Goal: Task Accomplishment & Management: Manage account settings

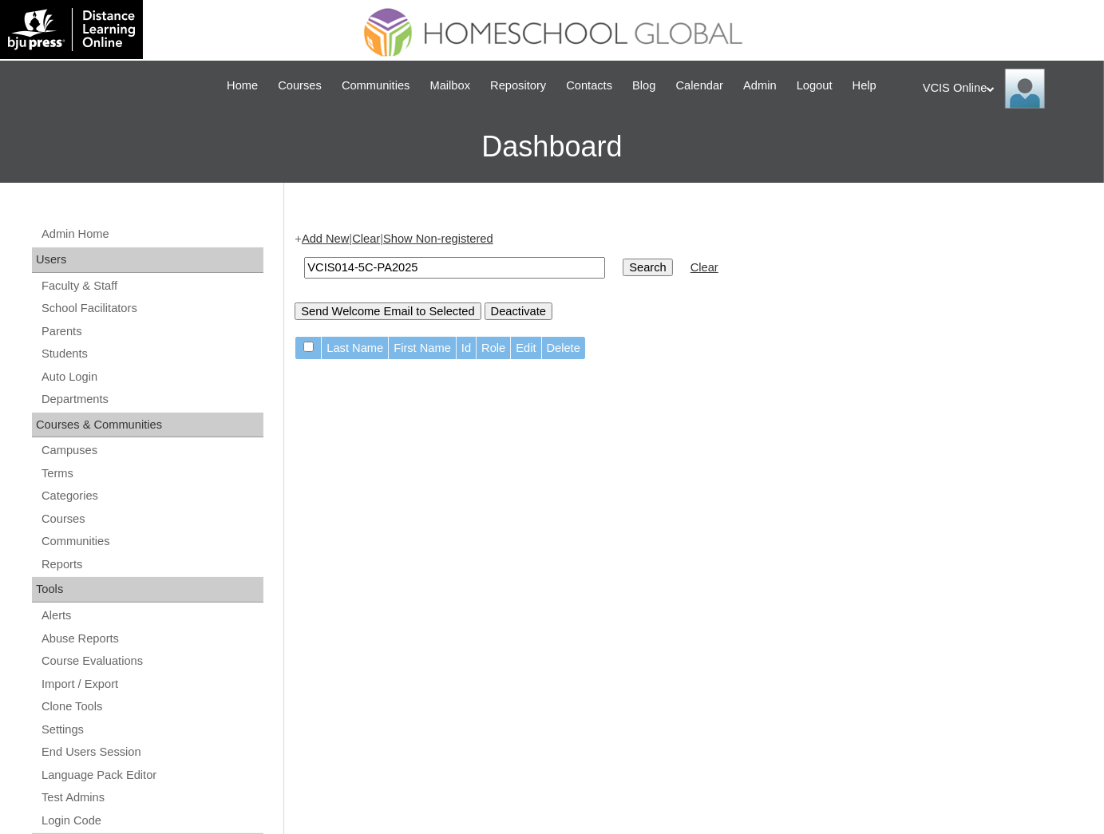
drag, startPoint x: 395, startPoint y: 266, endPoint x: 247, endPoint y: 266, distance: 148.5
click at [247, 266] on div "Admin Home Users Faculty & Staff School Facilitators Parents Students Auto Logi…" at bounding box center [552, 733] width 1104 height 1101
paste input "29-10A-S"
type input "VCIS029-10A-SA2025"
click at [623, 259] on input "Search" at bounding box center [648, 268] width 50 height 18
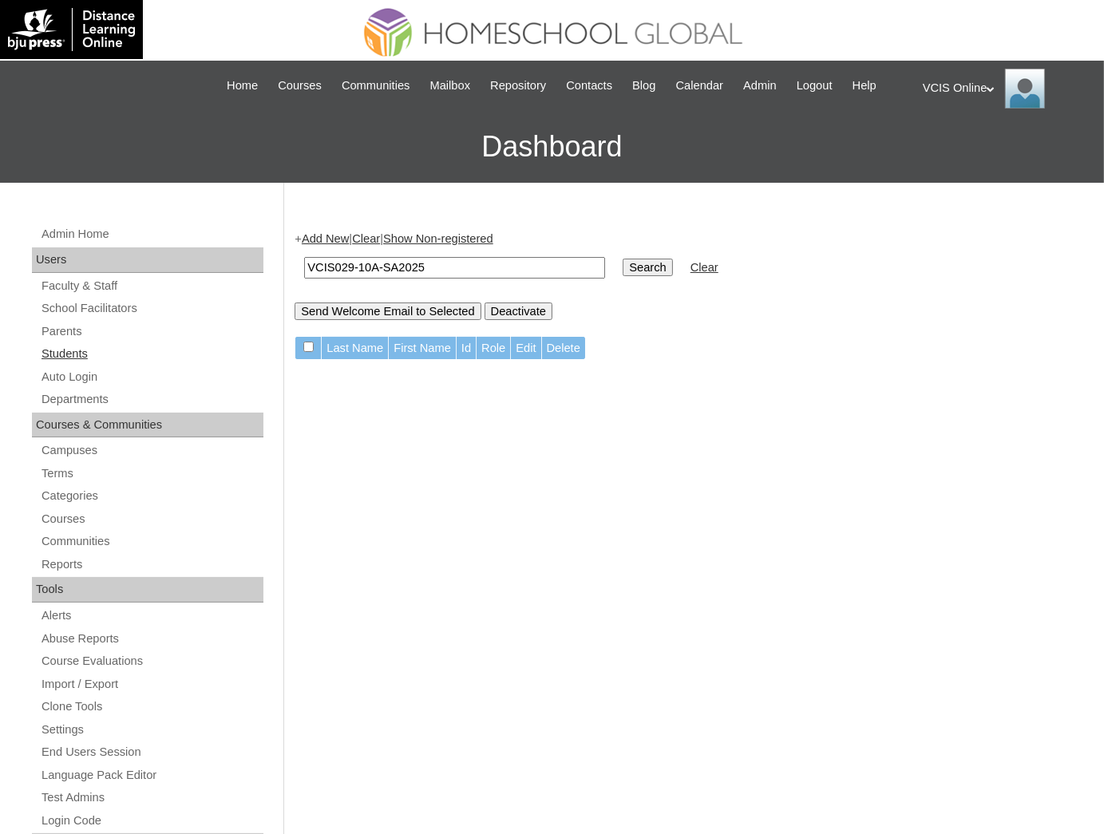
click at [73, 351] on link "Students" at bounding box center [152, 354] width 224 height 20
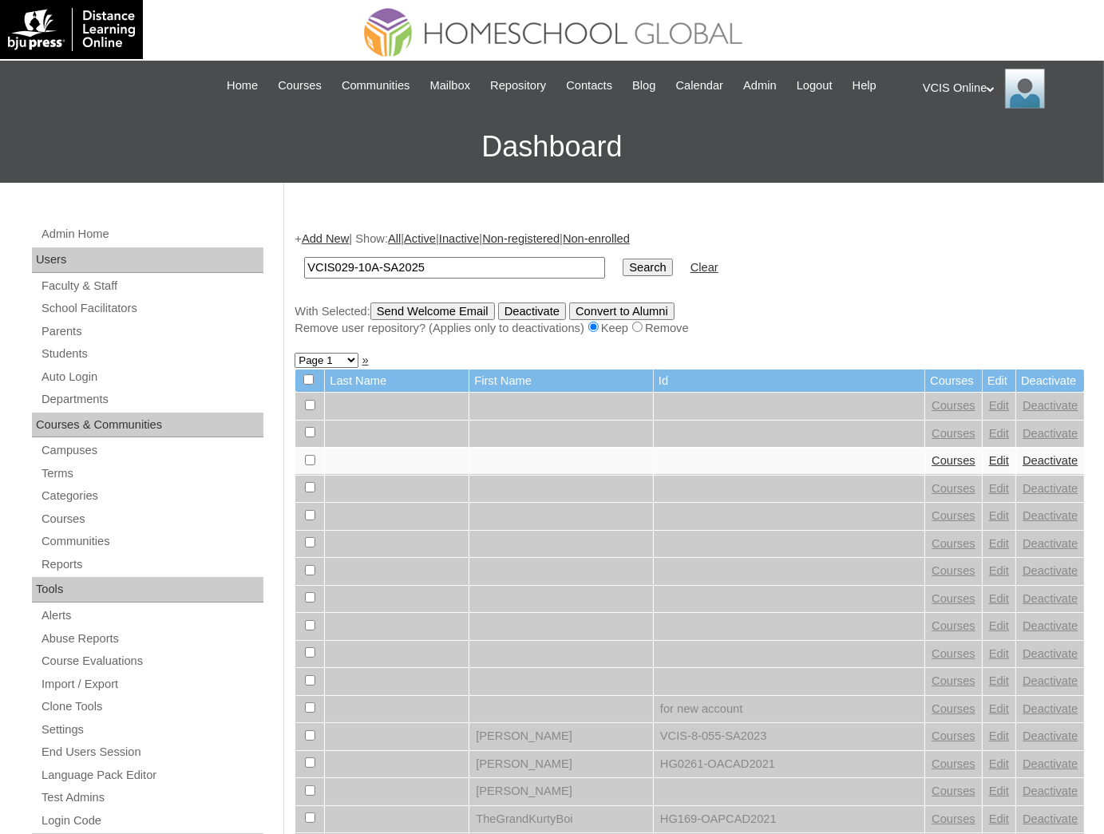
type input "VCIS029-10A-SA2025"
click at [623, 259] on input "Search" at bounding box center [648, 268] width 50 height 18
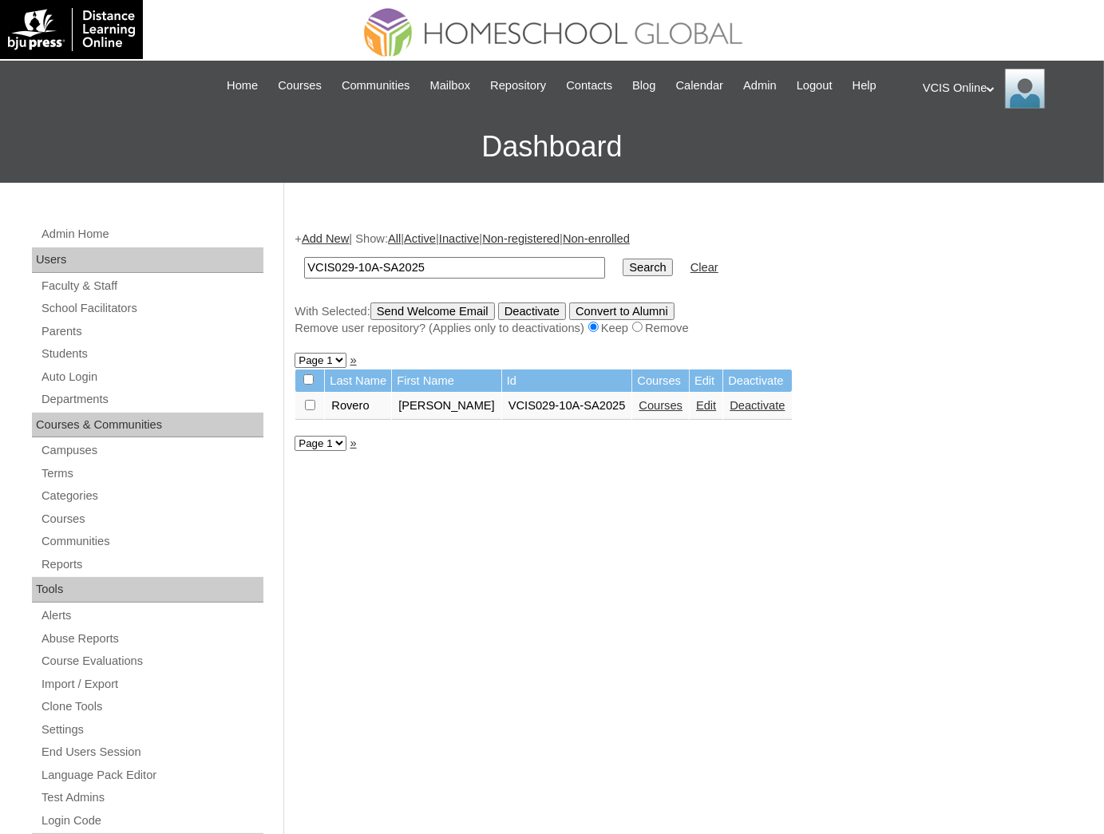
click at [639, 402] on link "Courses" at bounding box center [661, 405] width 44 height 13
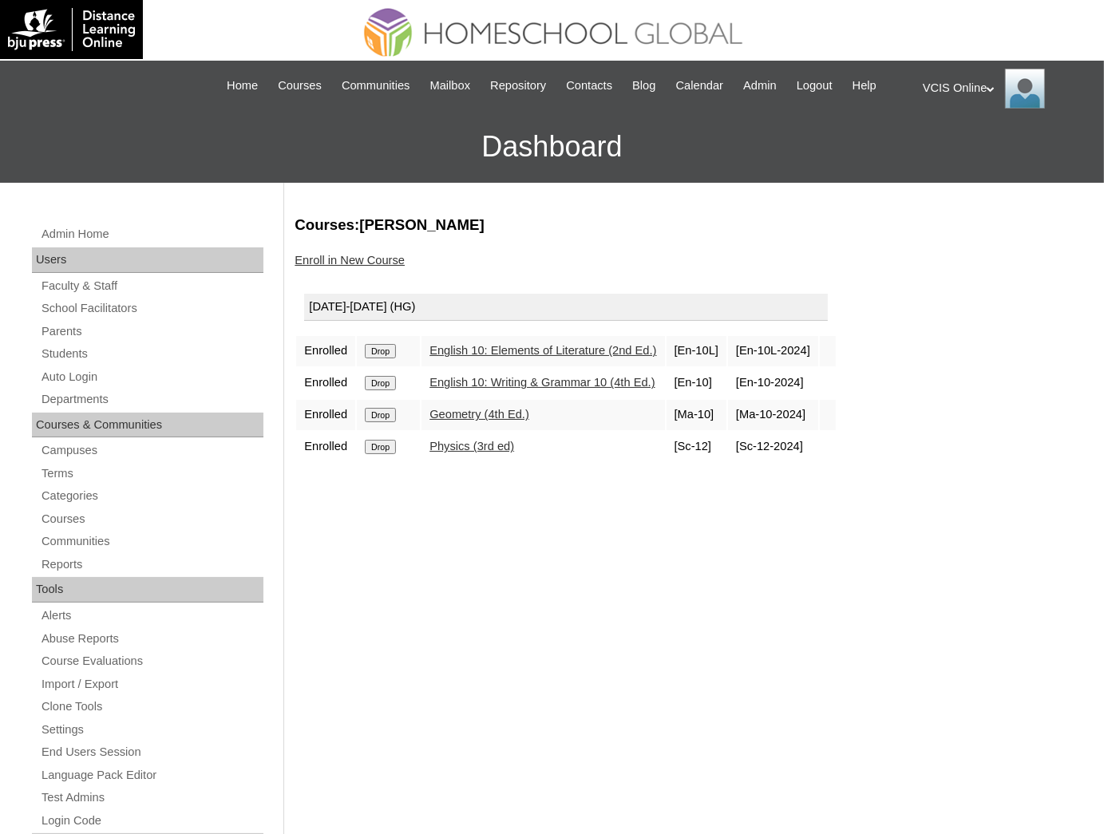
click at [344, 255] on link "Enroll in New Course" at bounding box center [350, 260] width 110 height 13
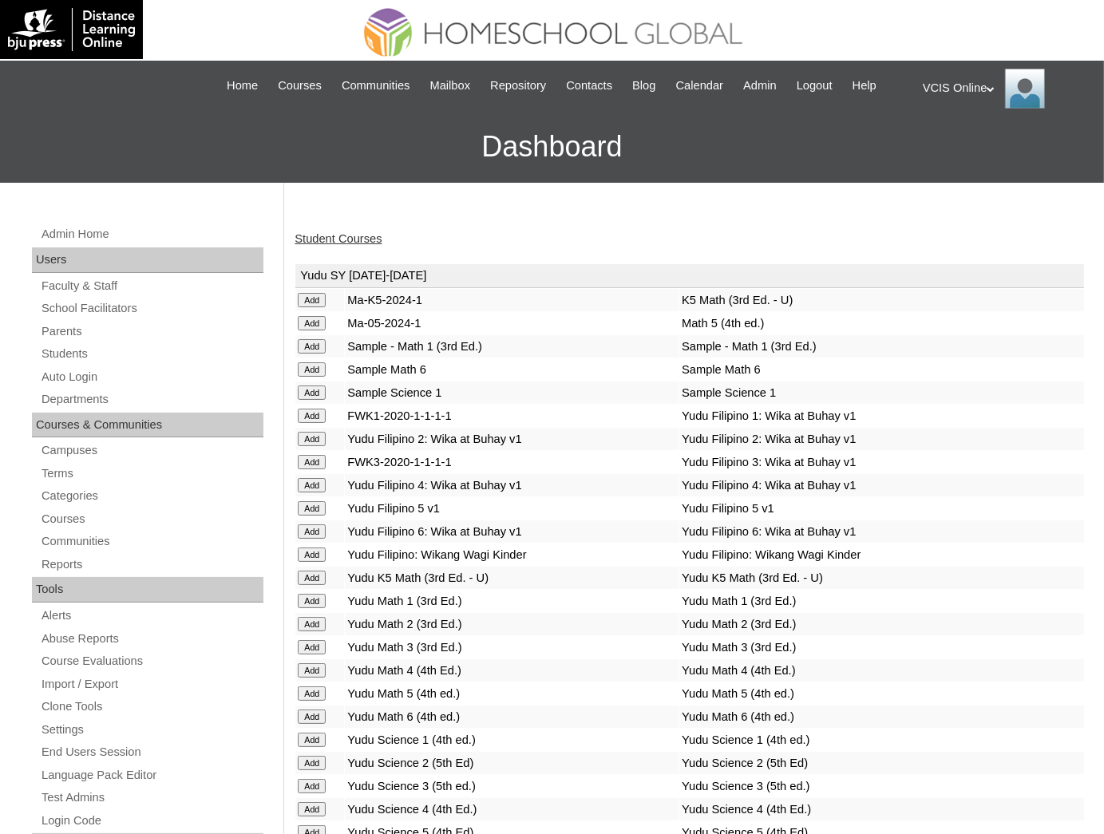
scroll to position [3056, 0]
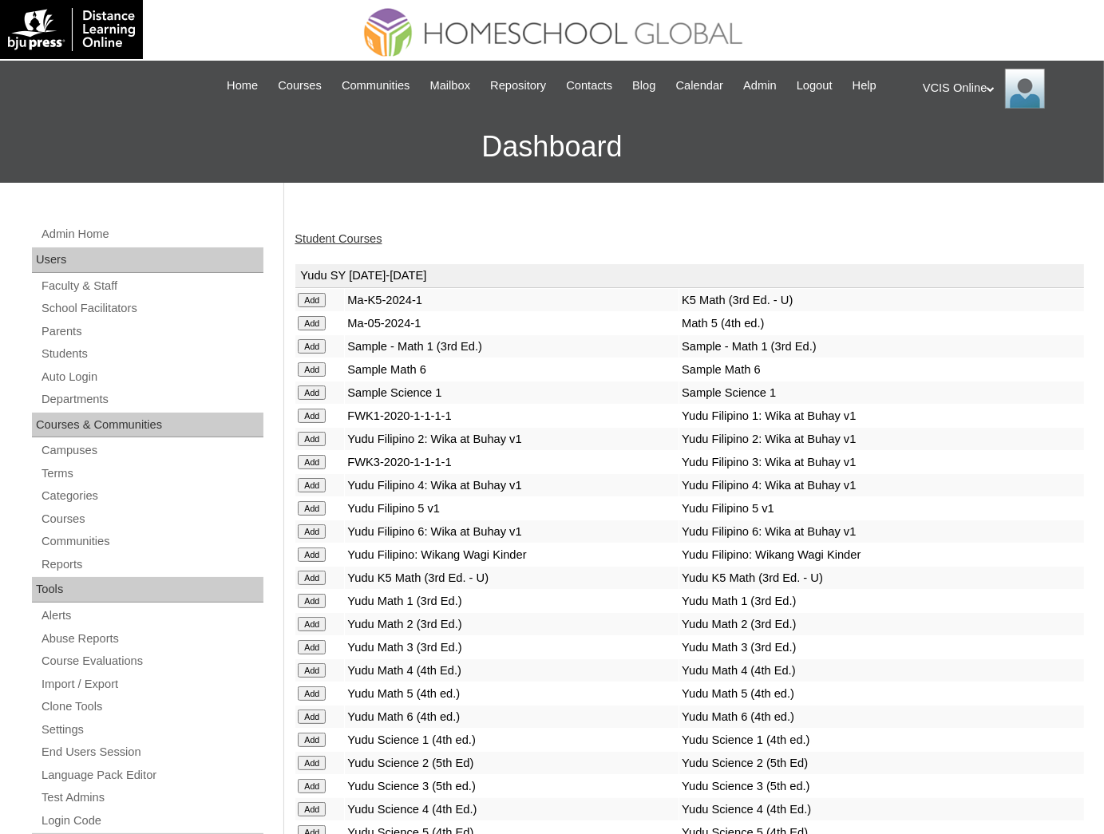
scroll to position [2850, 0]
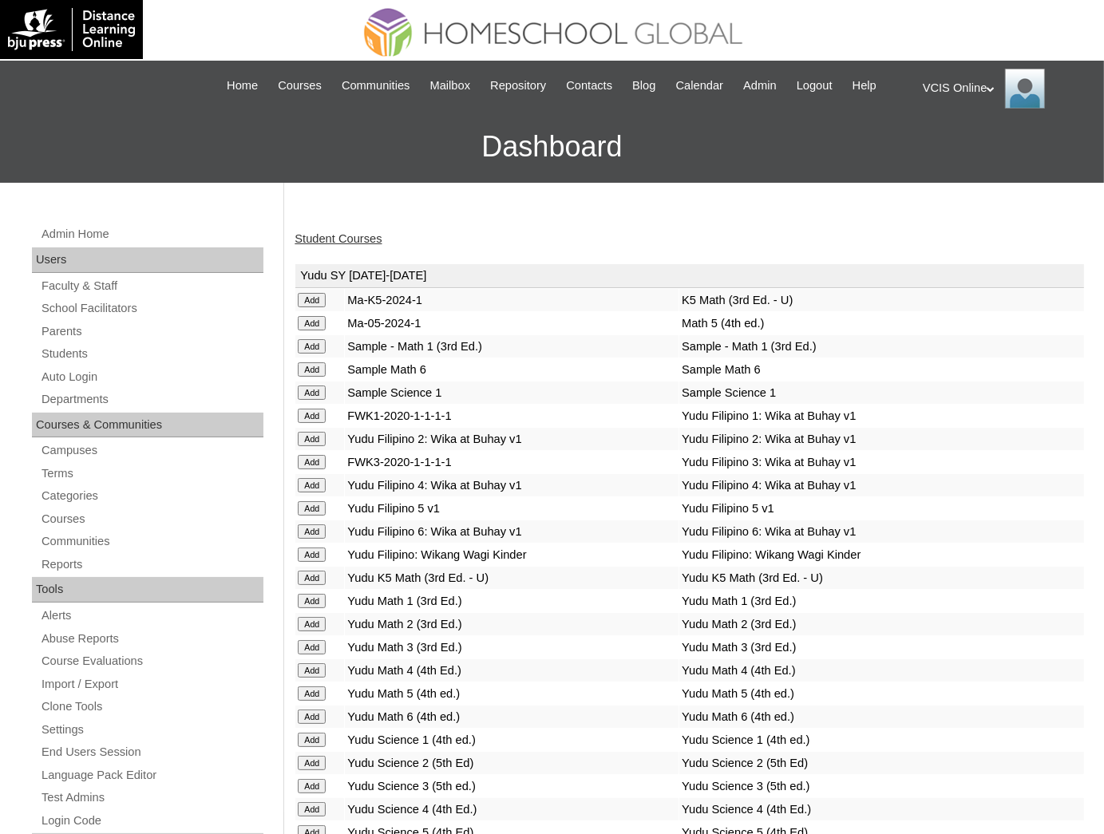
click at [367, 243] on link "Student Courses" at bounding box center [338, 238] width 87 height 13
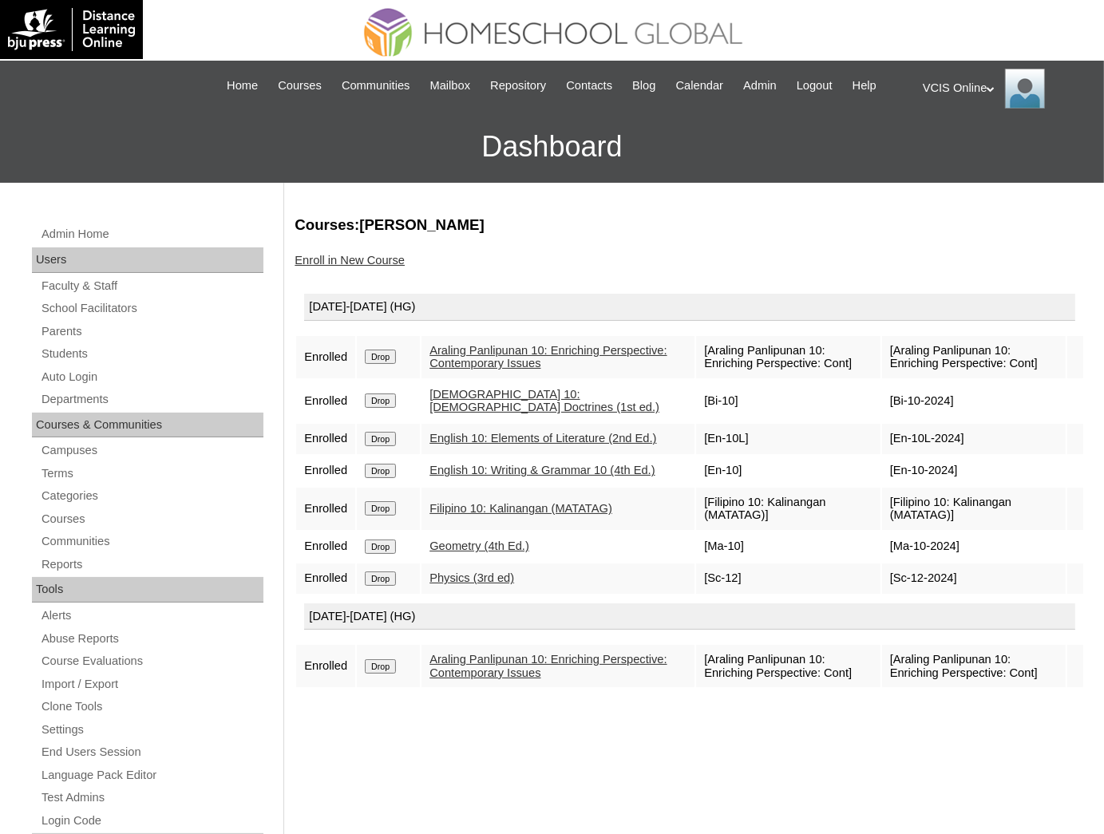
click at [382, 364] on input "Drop" at bounding box center [380, 357] width 31 height 14
